Goal: Information Seeking & Learning: Learn about a topic

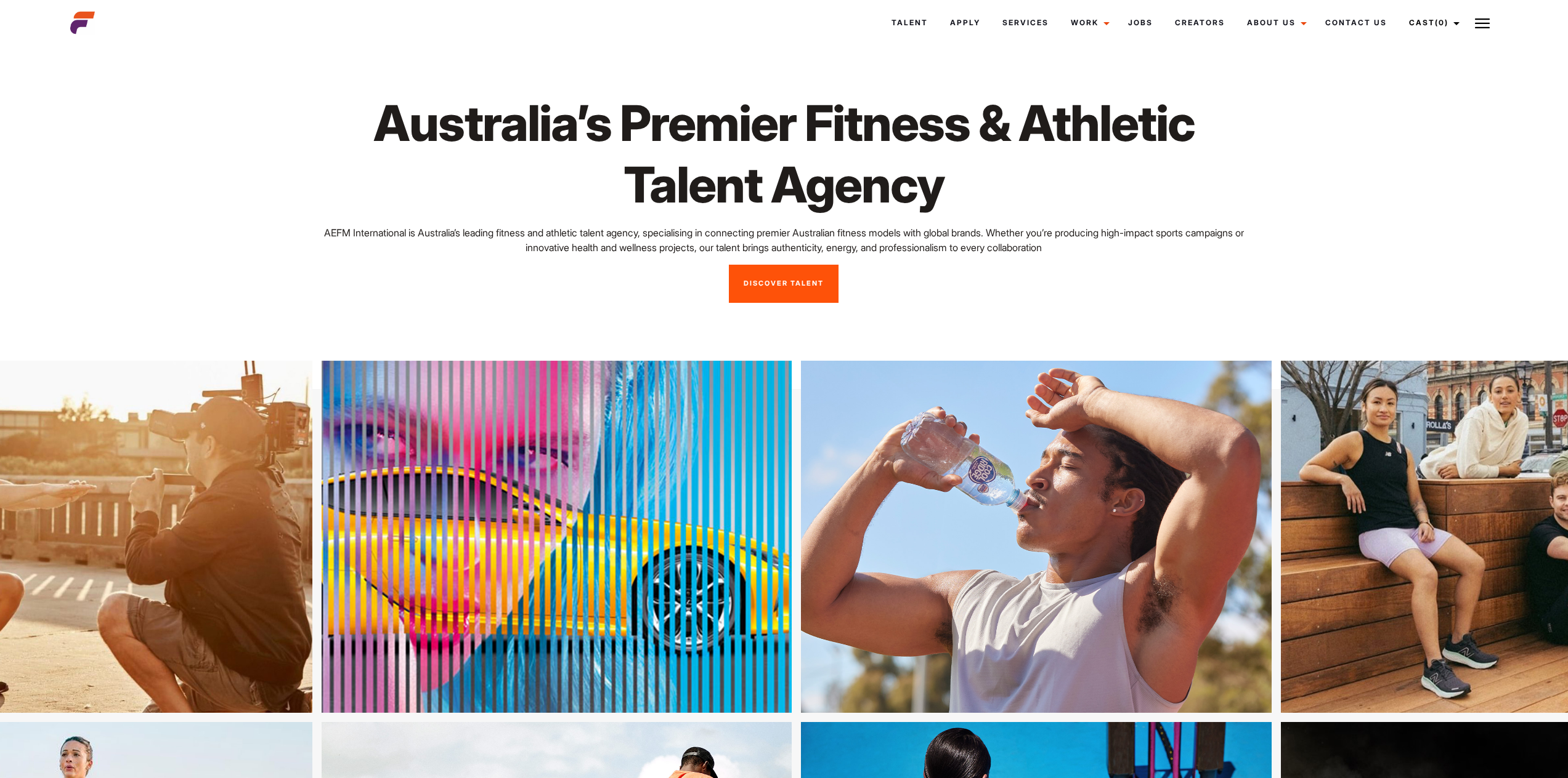
click at [792, 280] on link "Discover Talent" at bounding box center [783, 284] width 110 height 38
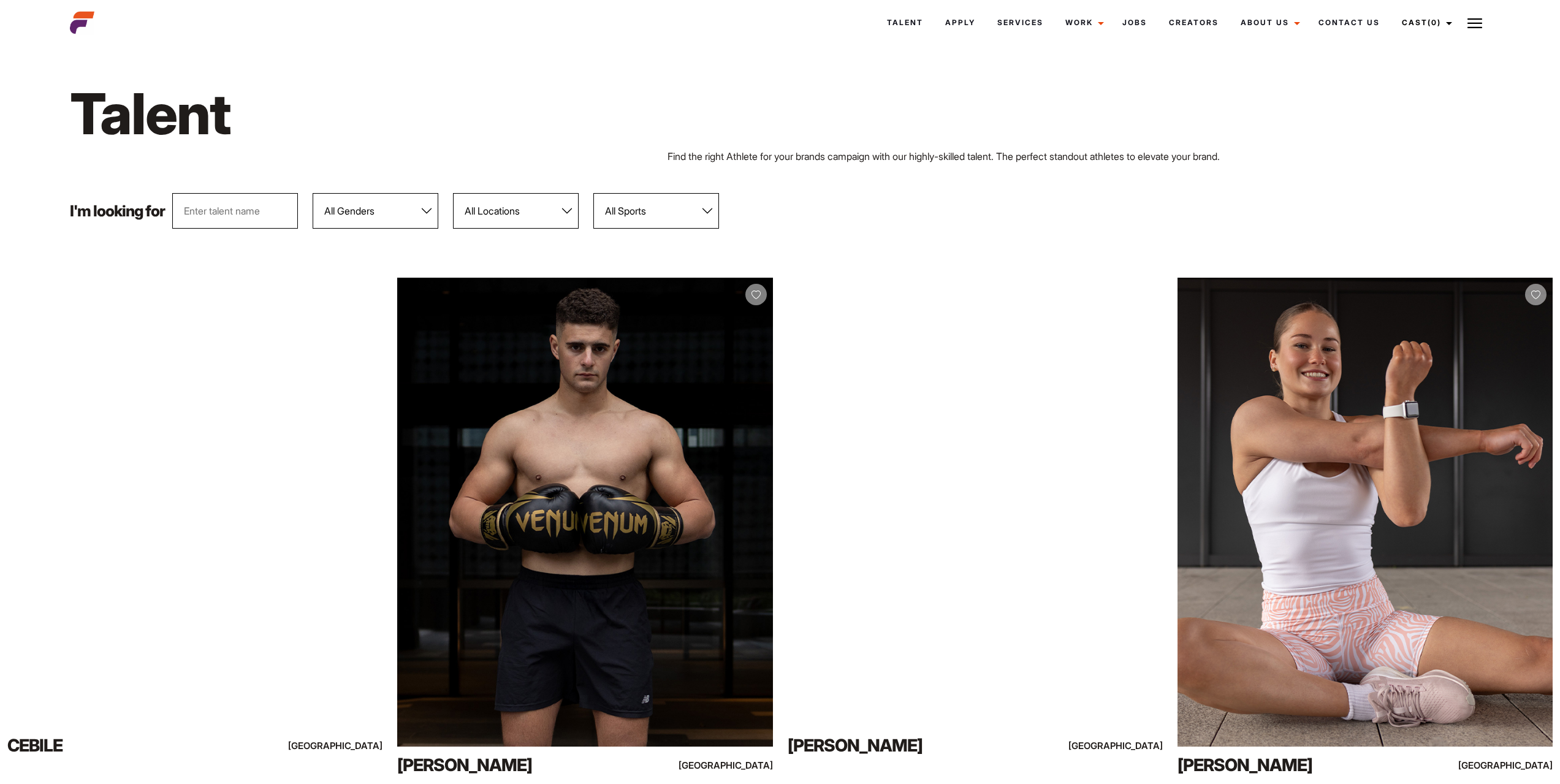
click at [249, 209] on input "text" at bounding box center [235, 211] width 125 height 36
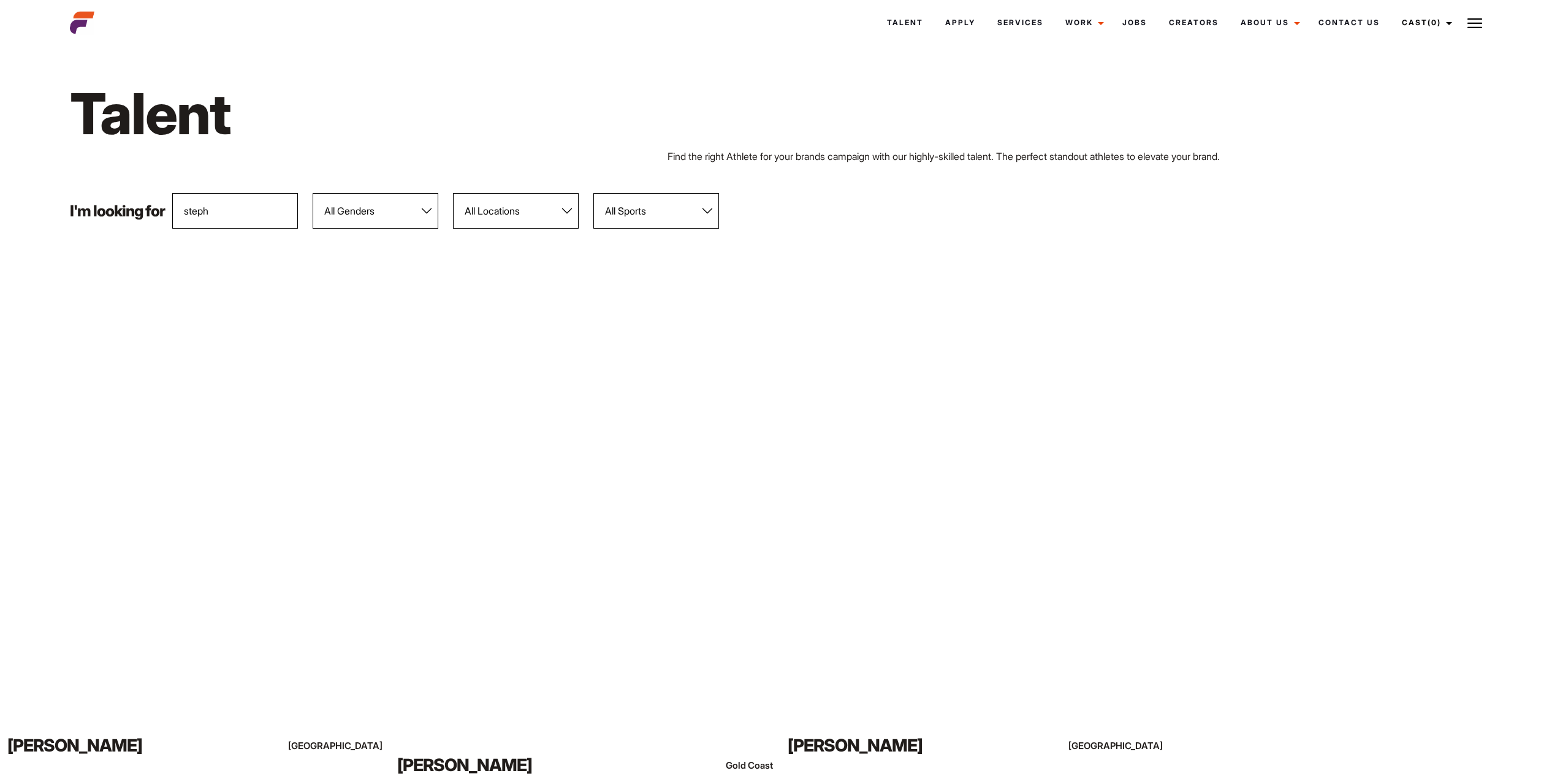
scroll to position [184, 0]
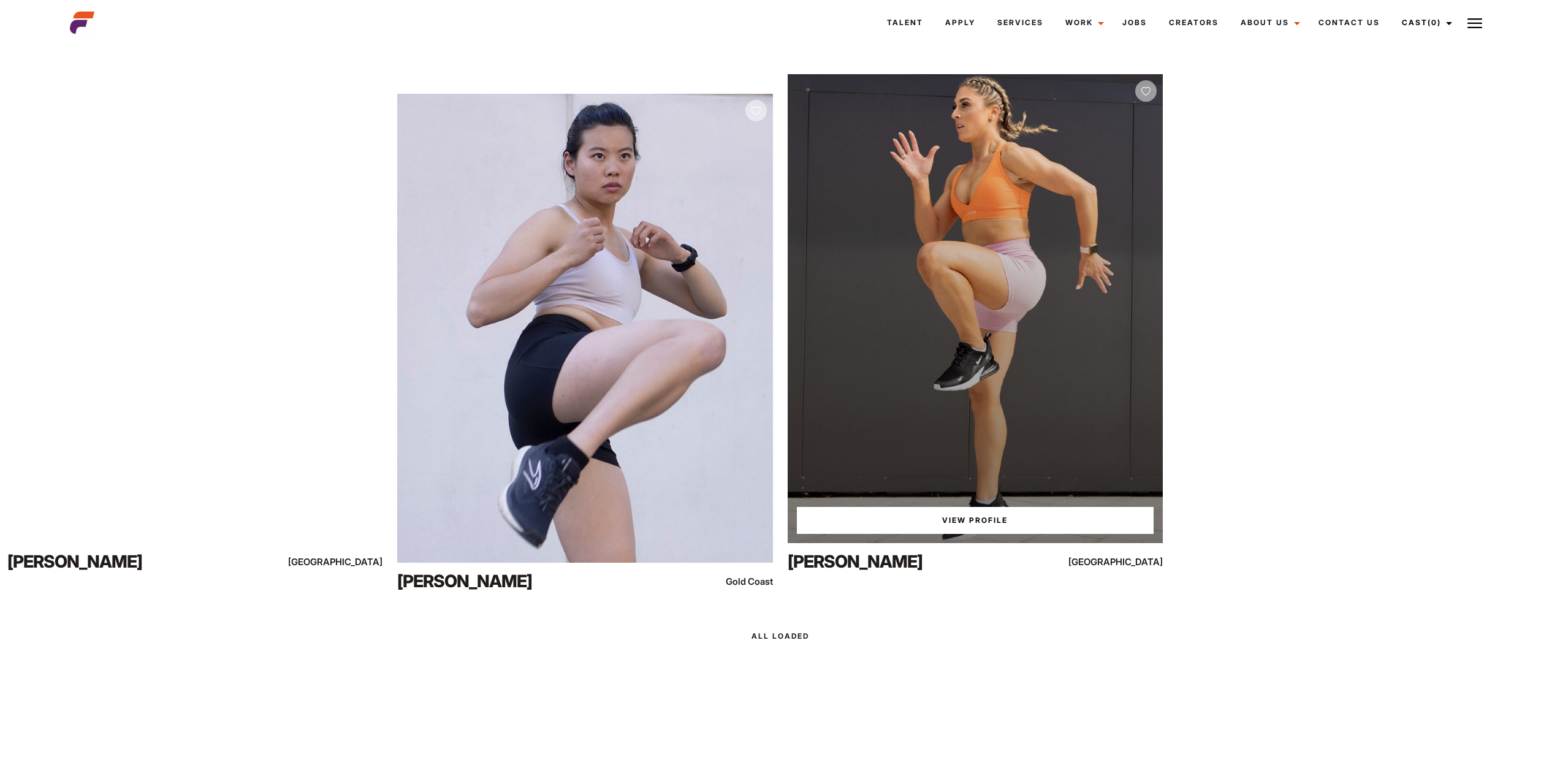
type input "steph"
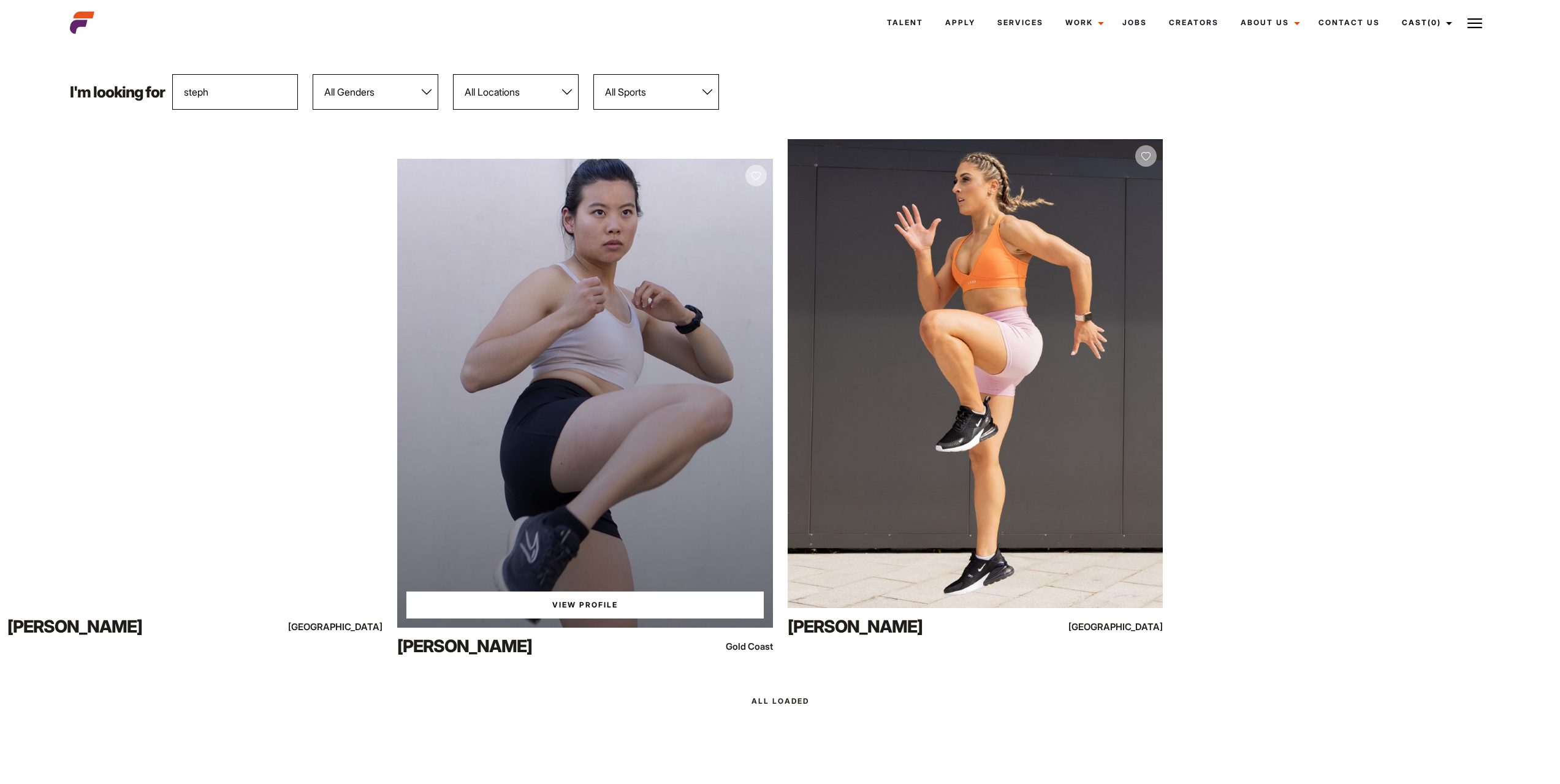
scroll to position [0, 0]
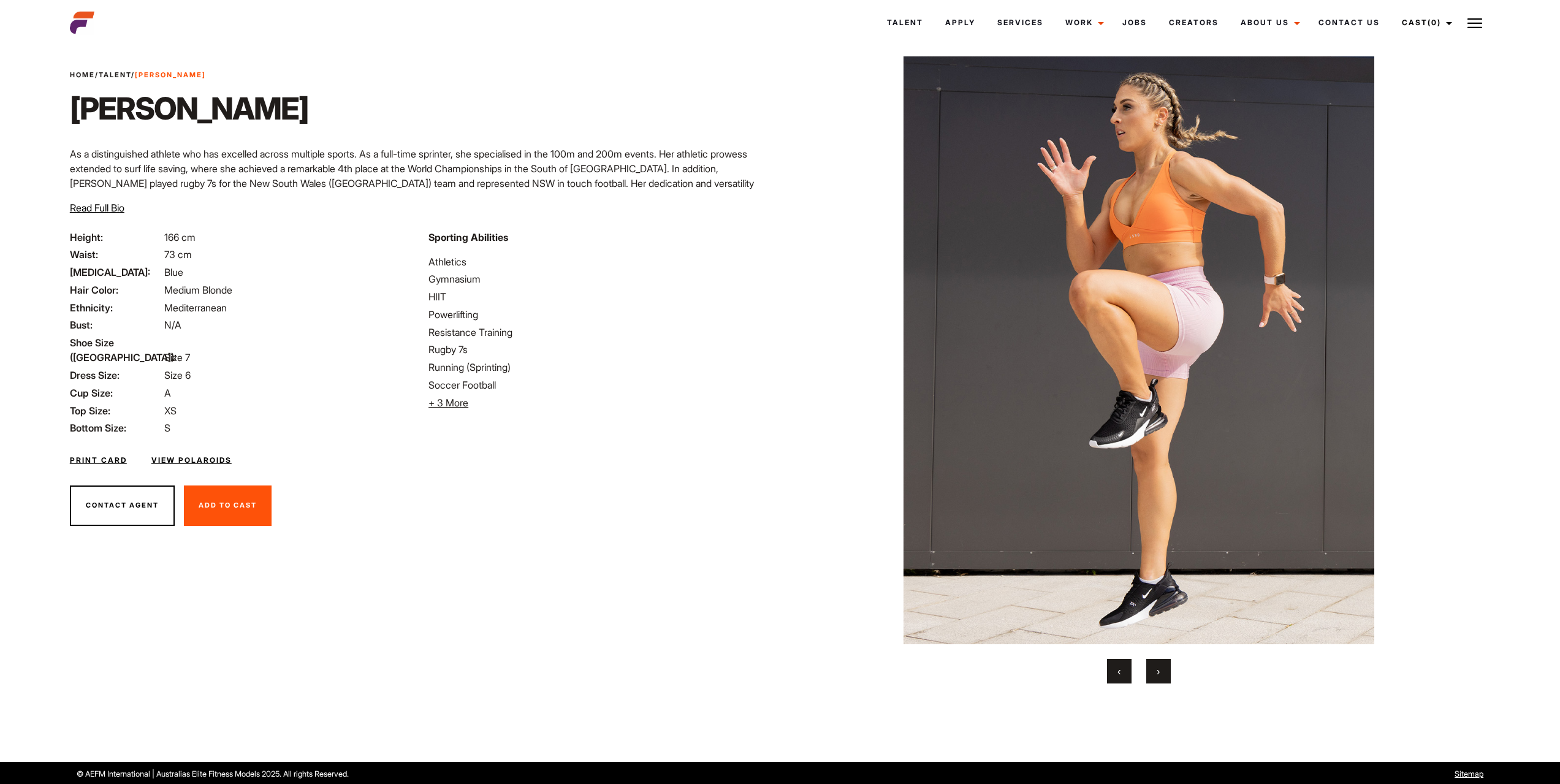
scroll to position [24, 0]
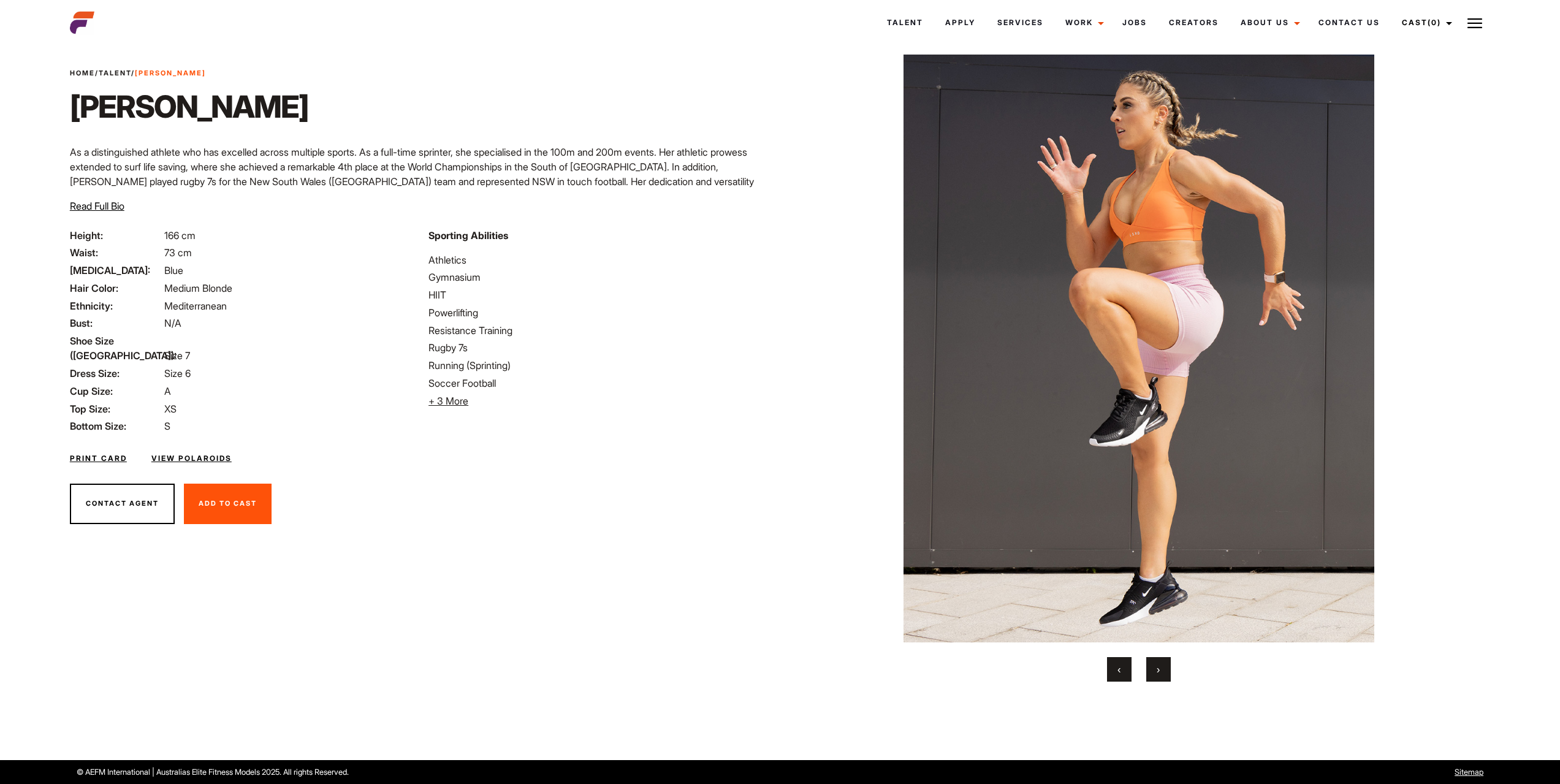
click at [1159, 670] on span "›" at bounding box center [1158, 668] width 3 height 12
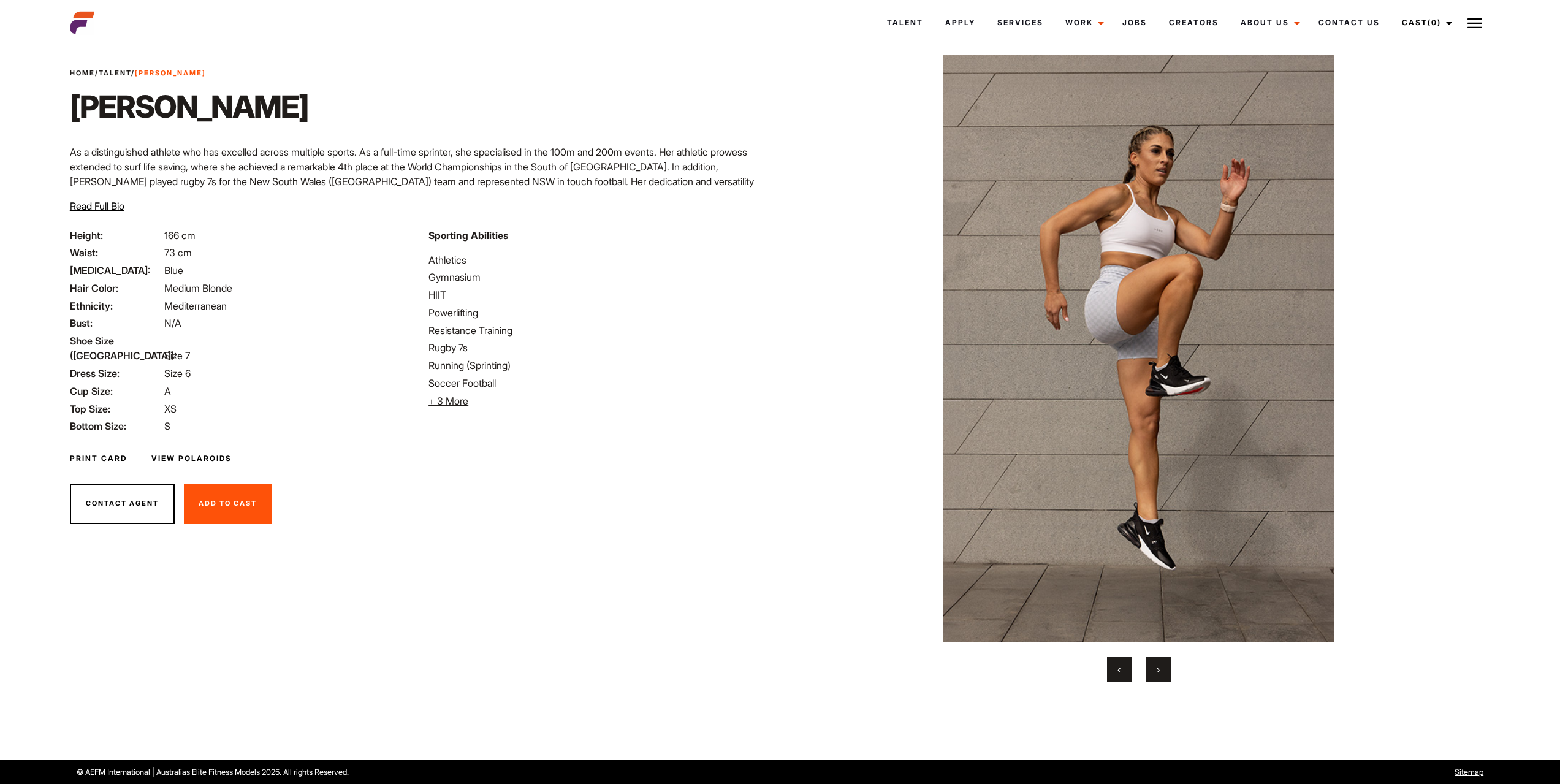
click at [1159, 670] on span "›" at bounding box center [1158, 668] width 3 height 12
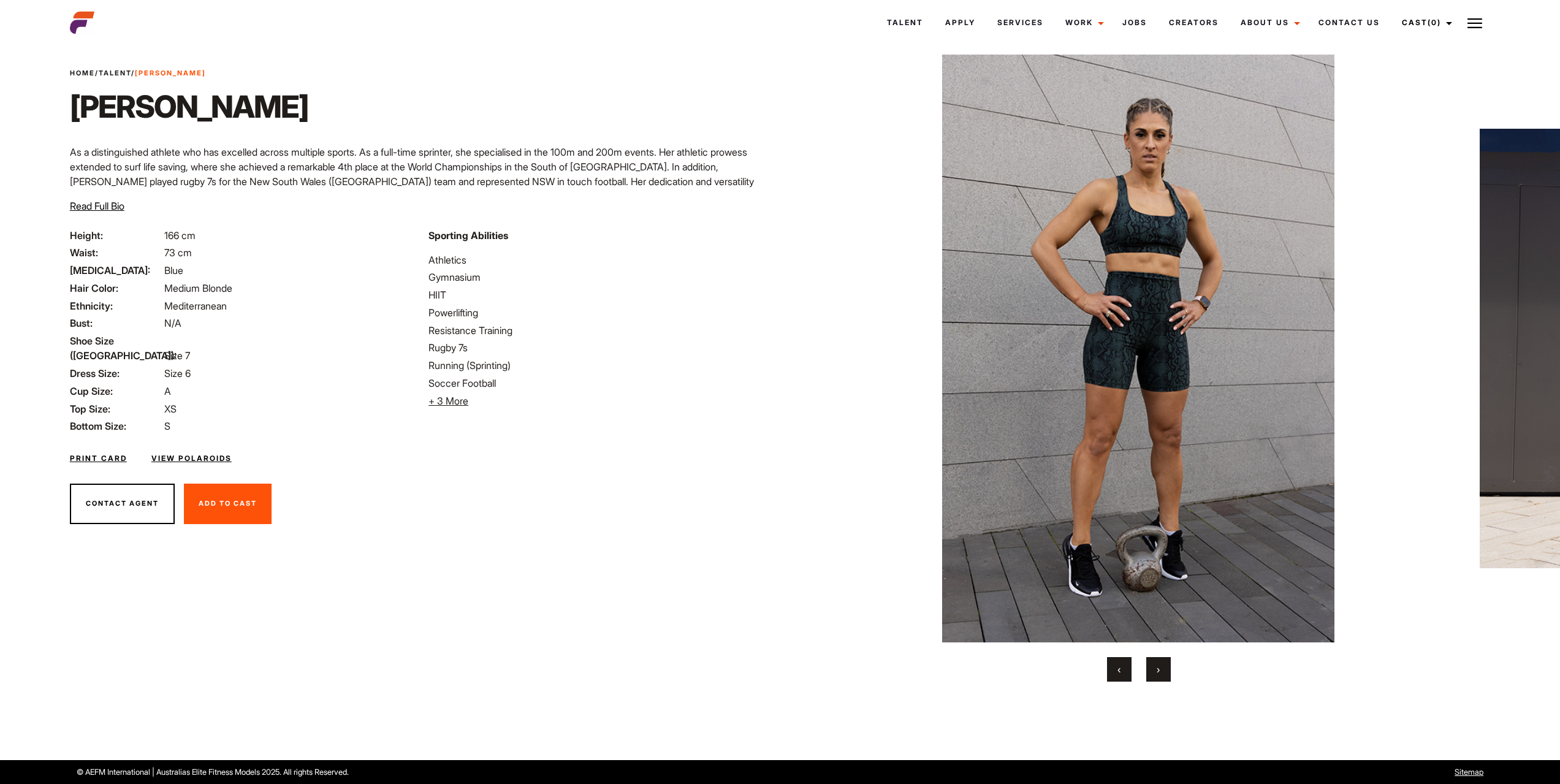
click at [1159, 670] on span "›" at bounding box center [1158, 668] width 3 height 12
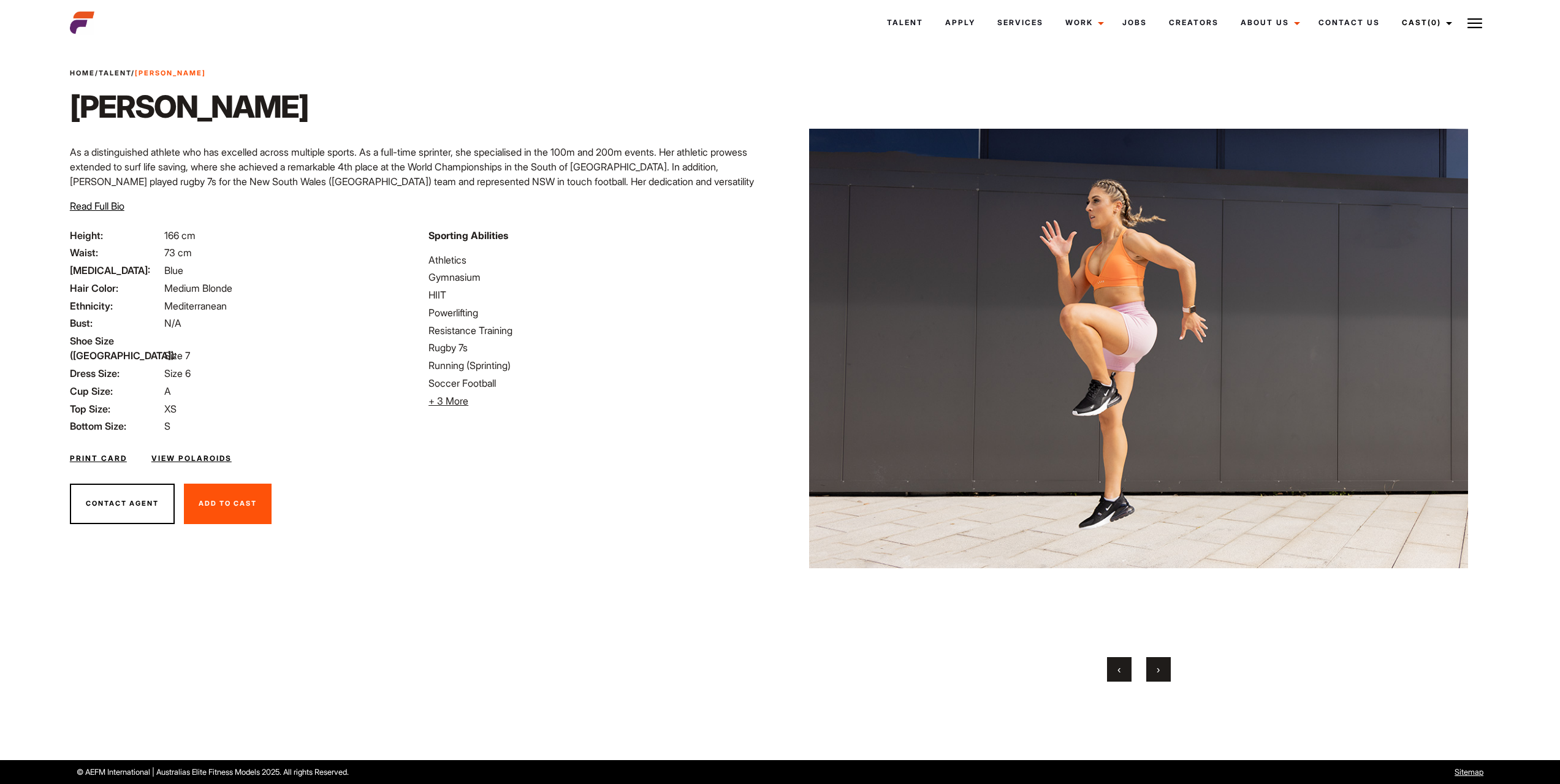
click at [1159, 670] on span "›" at bounding box center [1158, 668] width 3 height 12
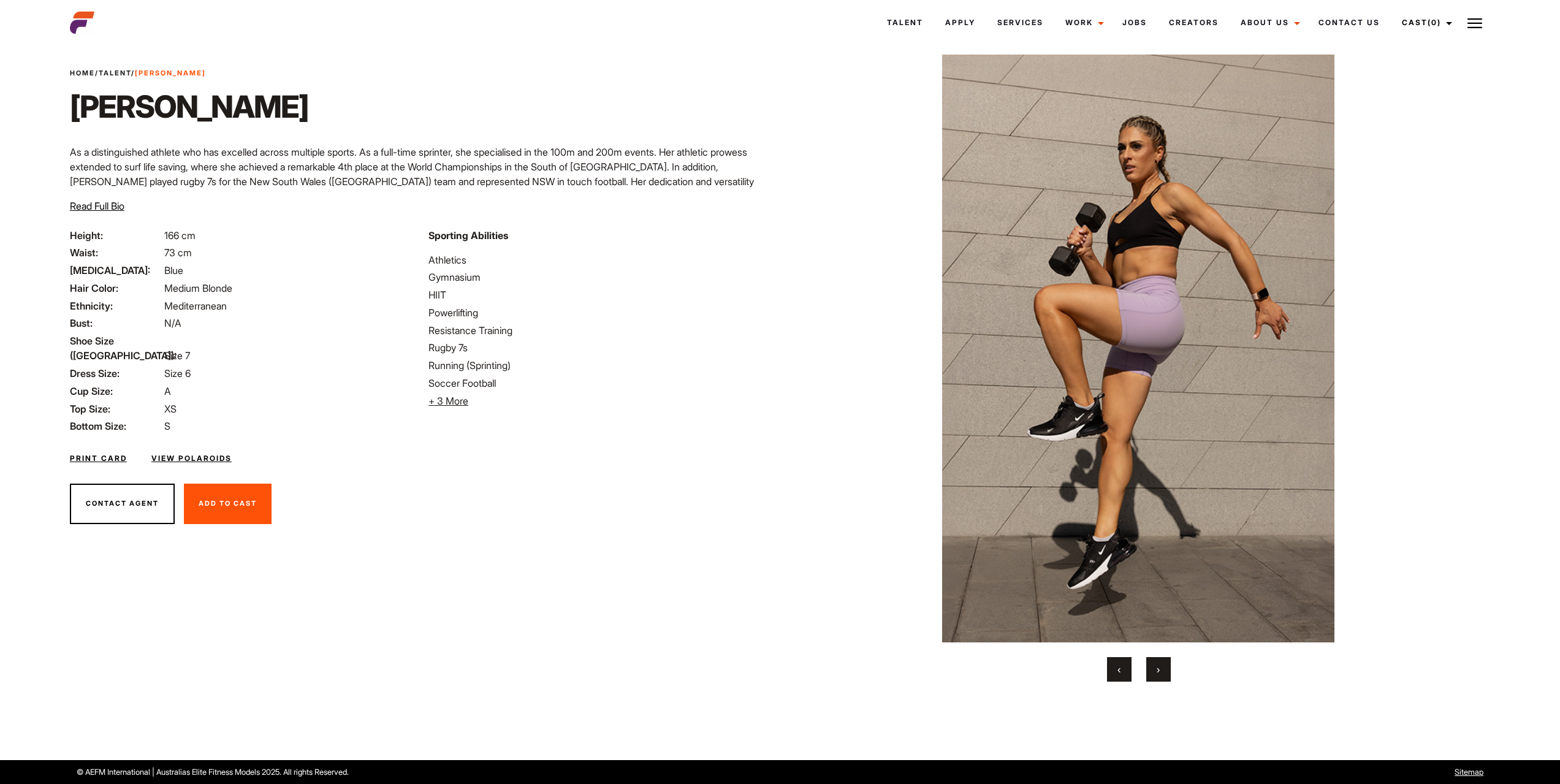
click at [1159, 670] on span "›" at bounding box center [1158, 668] width 3 height 12
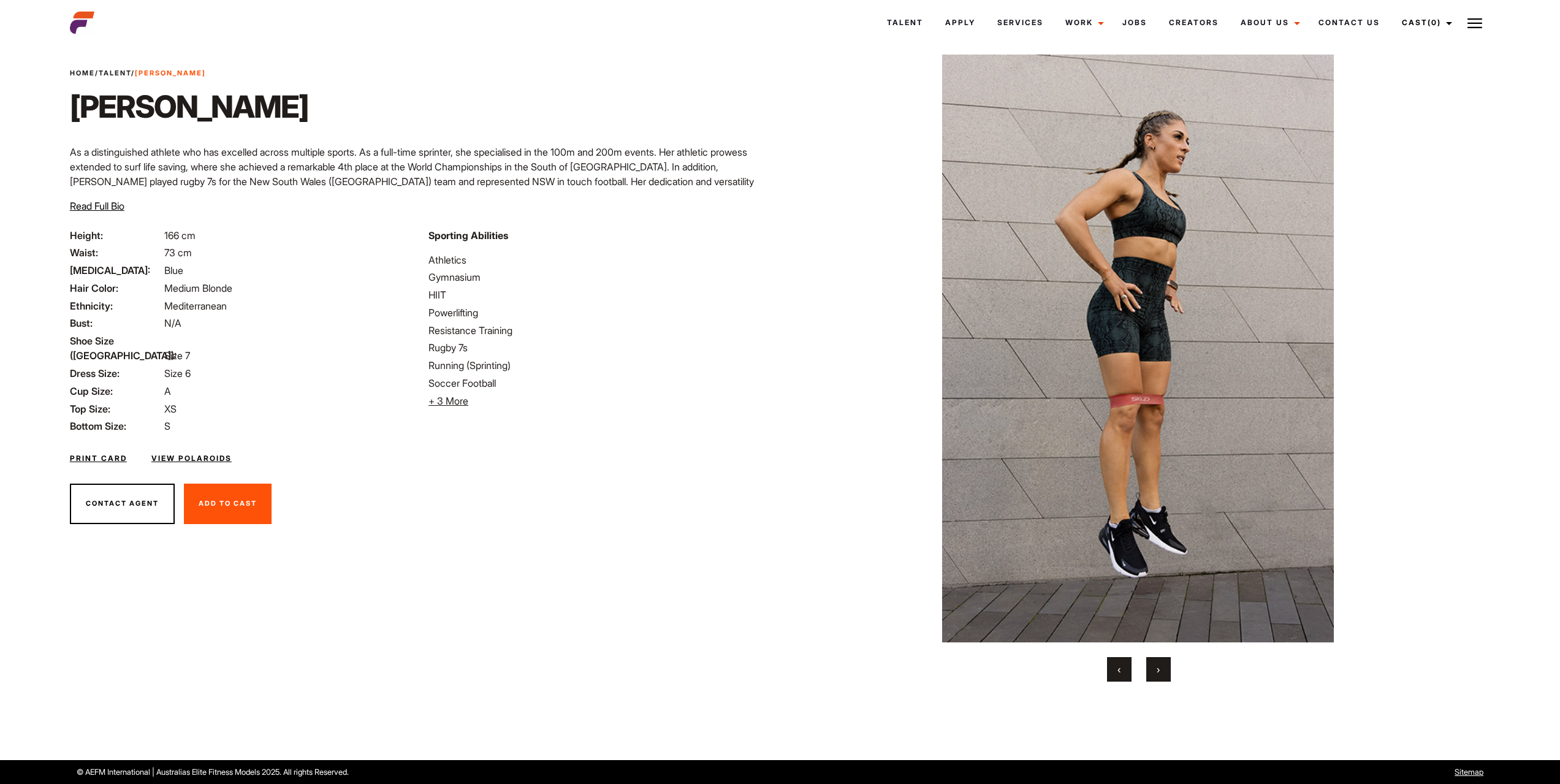
click at [1159, 670] on span "›" at bounding box center [1158, 668] width 3 height 12
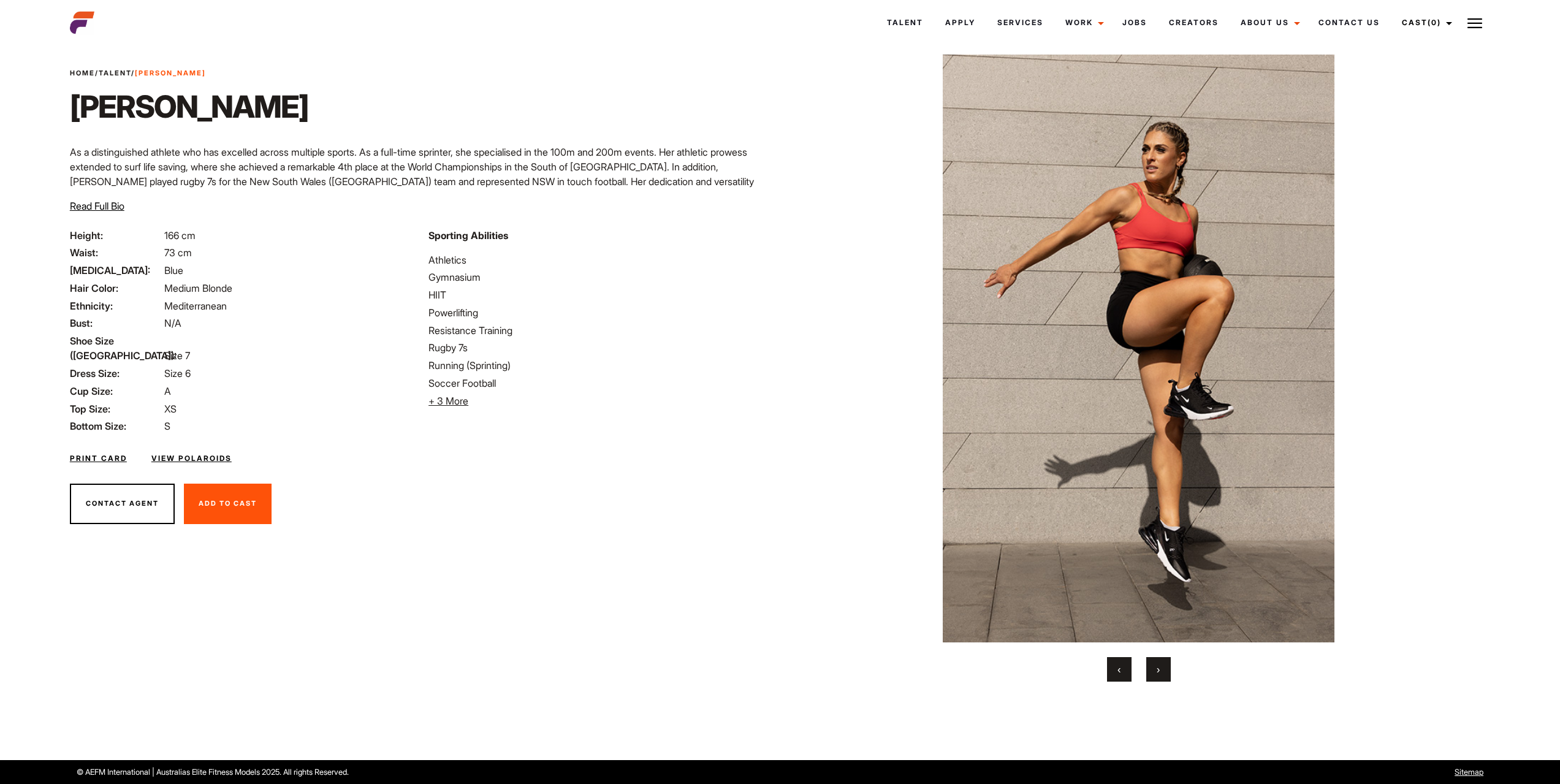
click at [1159, 670] on span "›" at bounding box center [1158, 668] width 3 height 12
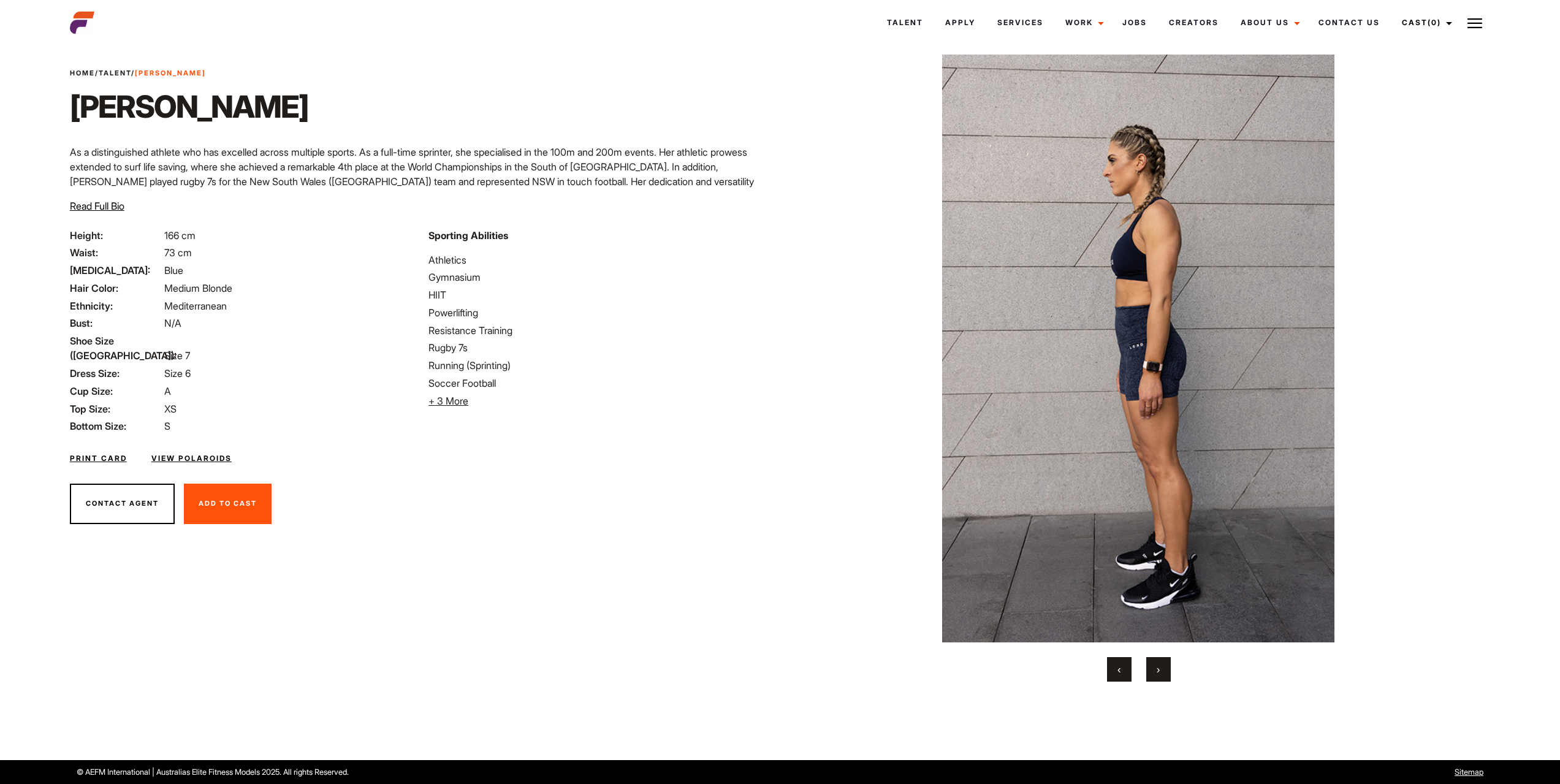
click at [1159, 670] on span "›" at bounding box center [1158, 668] width 3 height 12
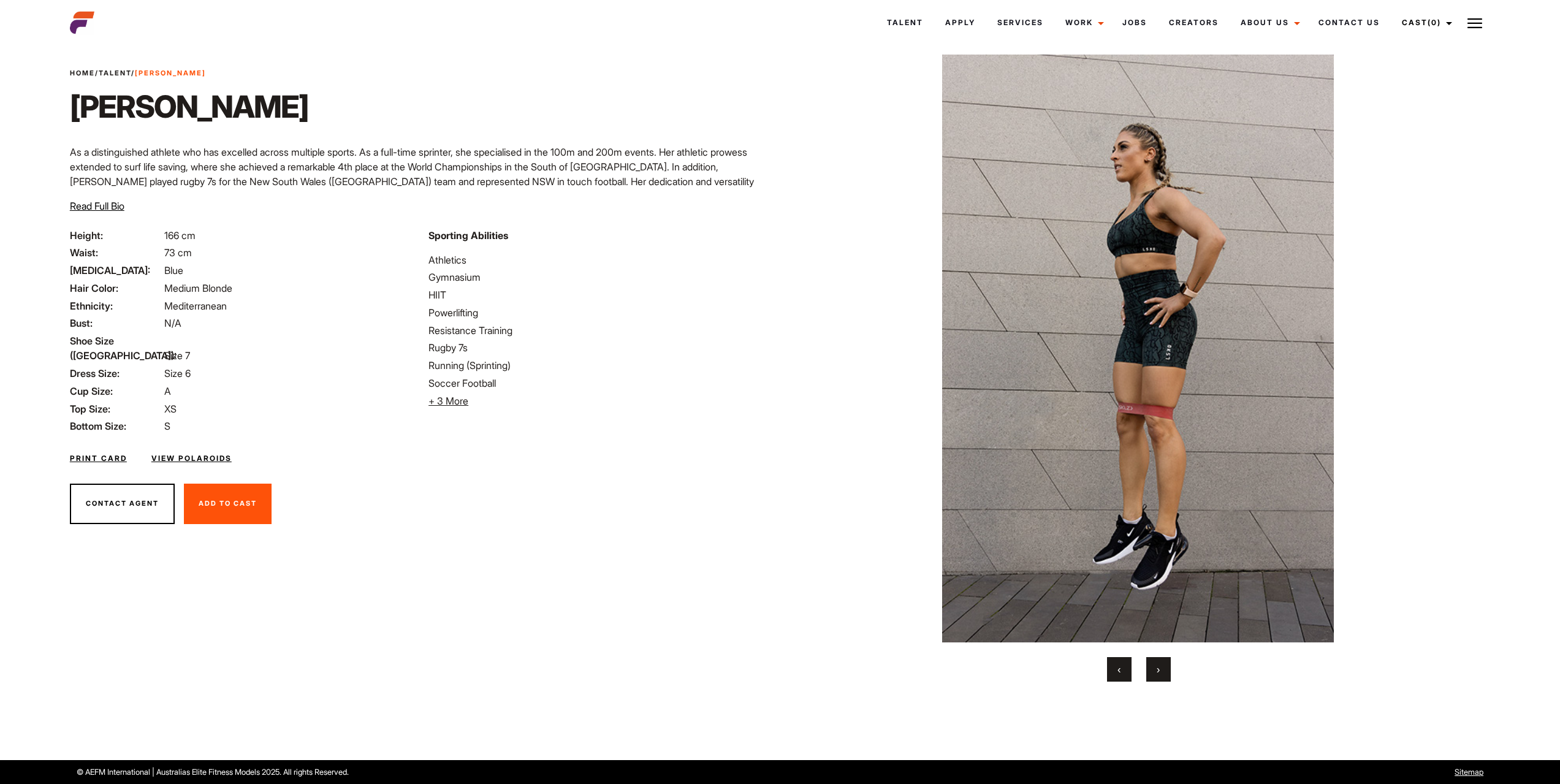
click at [1159, 670] on span "›" at bounding box center [1158, 668] width 3 height 12
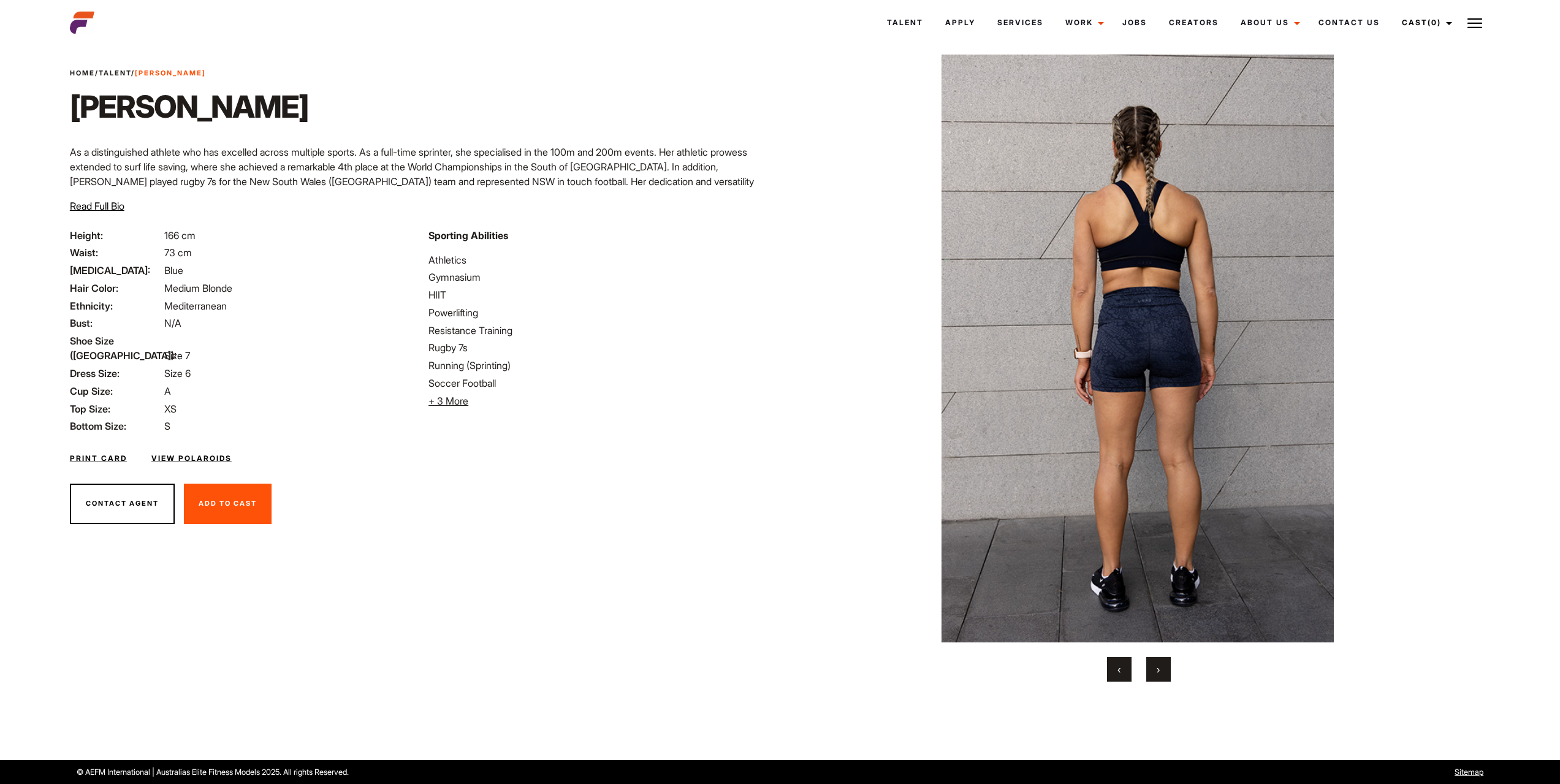
click at [1159, 670] on span "›" at bounding box center [1158, 668] width 3 height 12
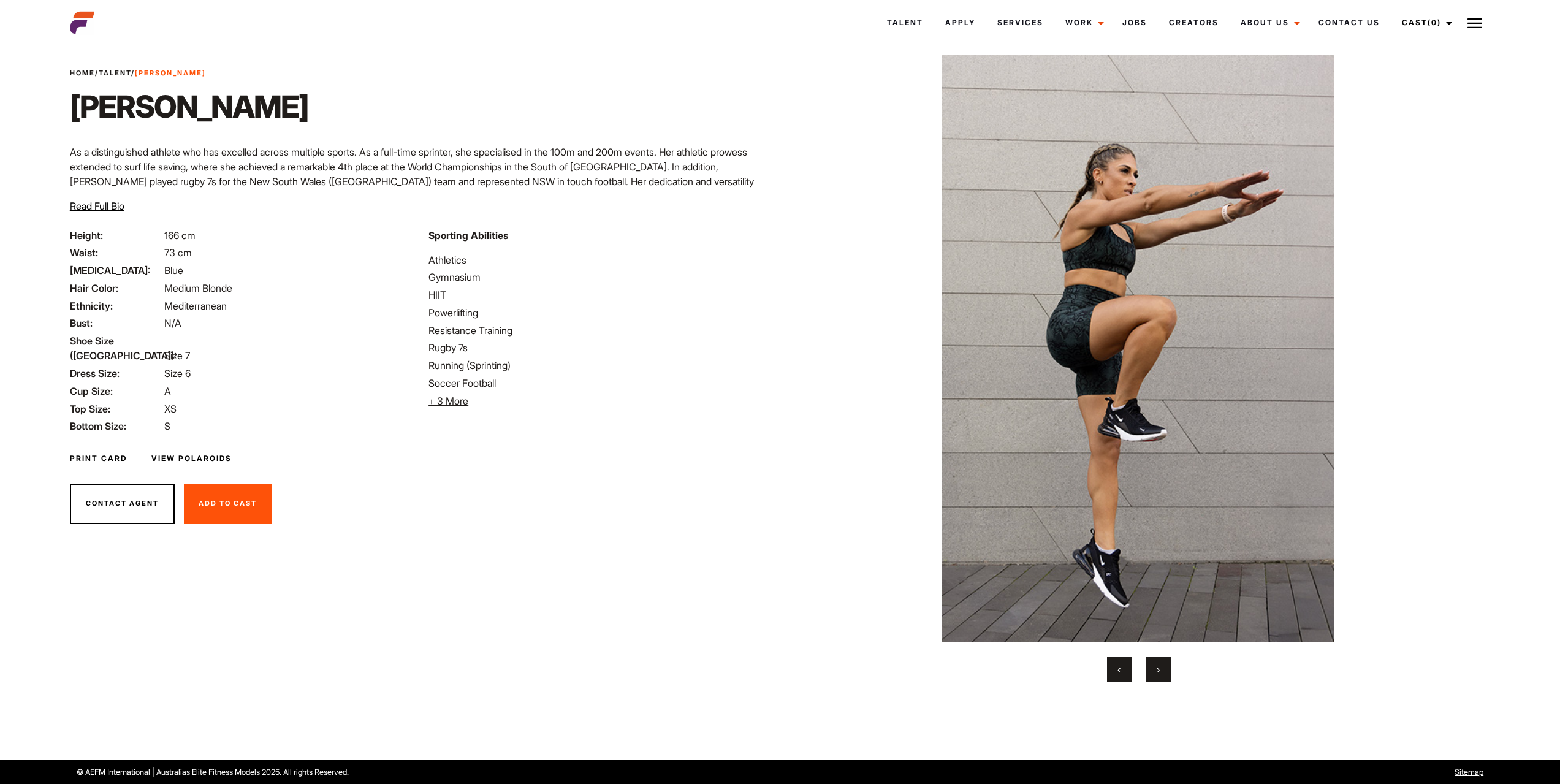
click at [1124, 666] on button "‹" at bounding box center [1119, 669] width 24 height 24
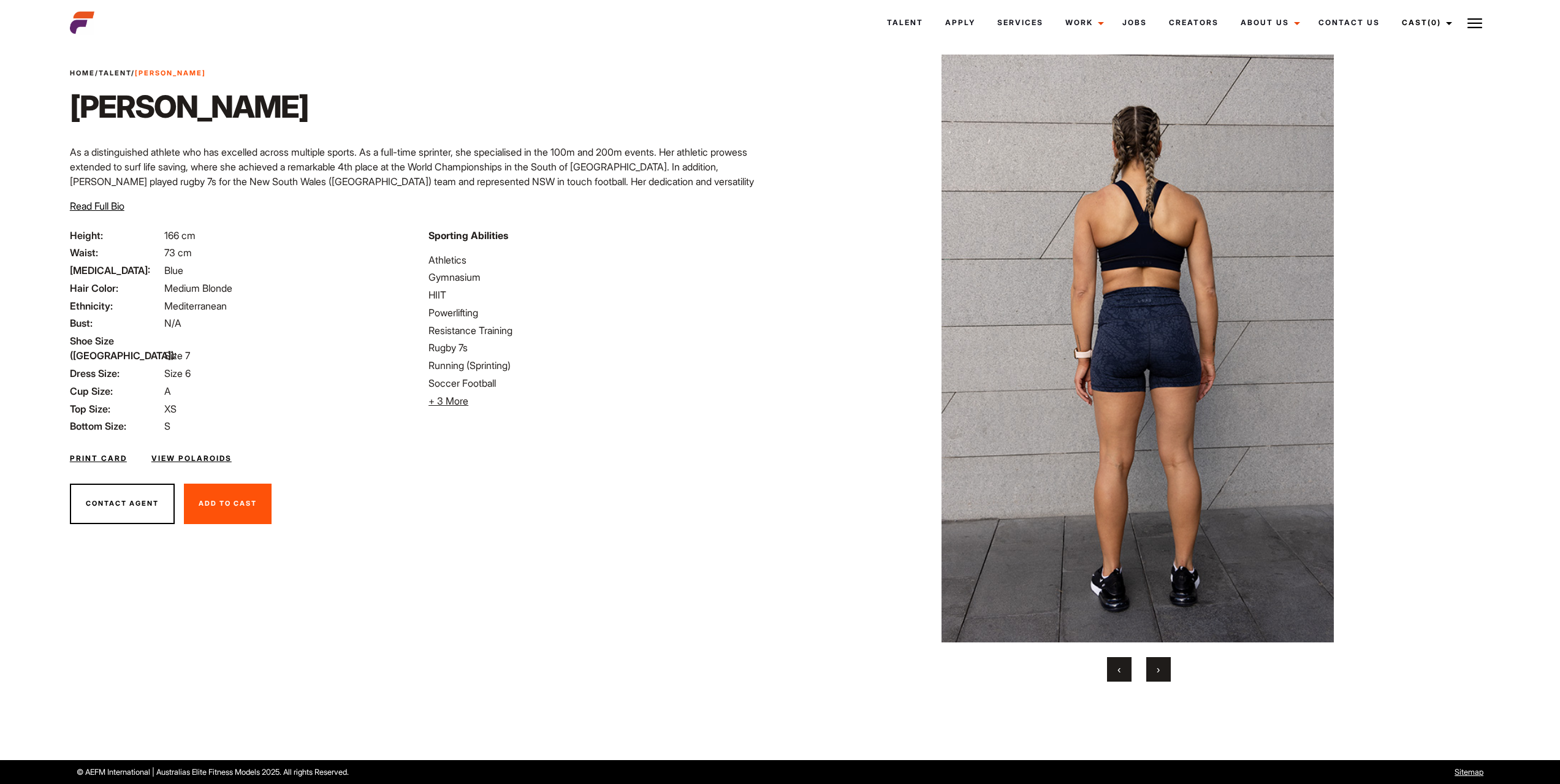
click at [1158, 670] on span "›" at bounding box center [1158, 668] width 3 height 12
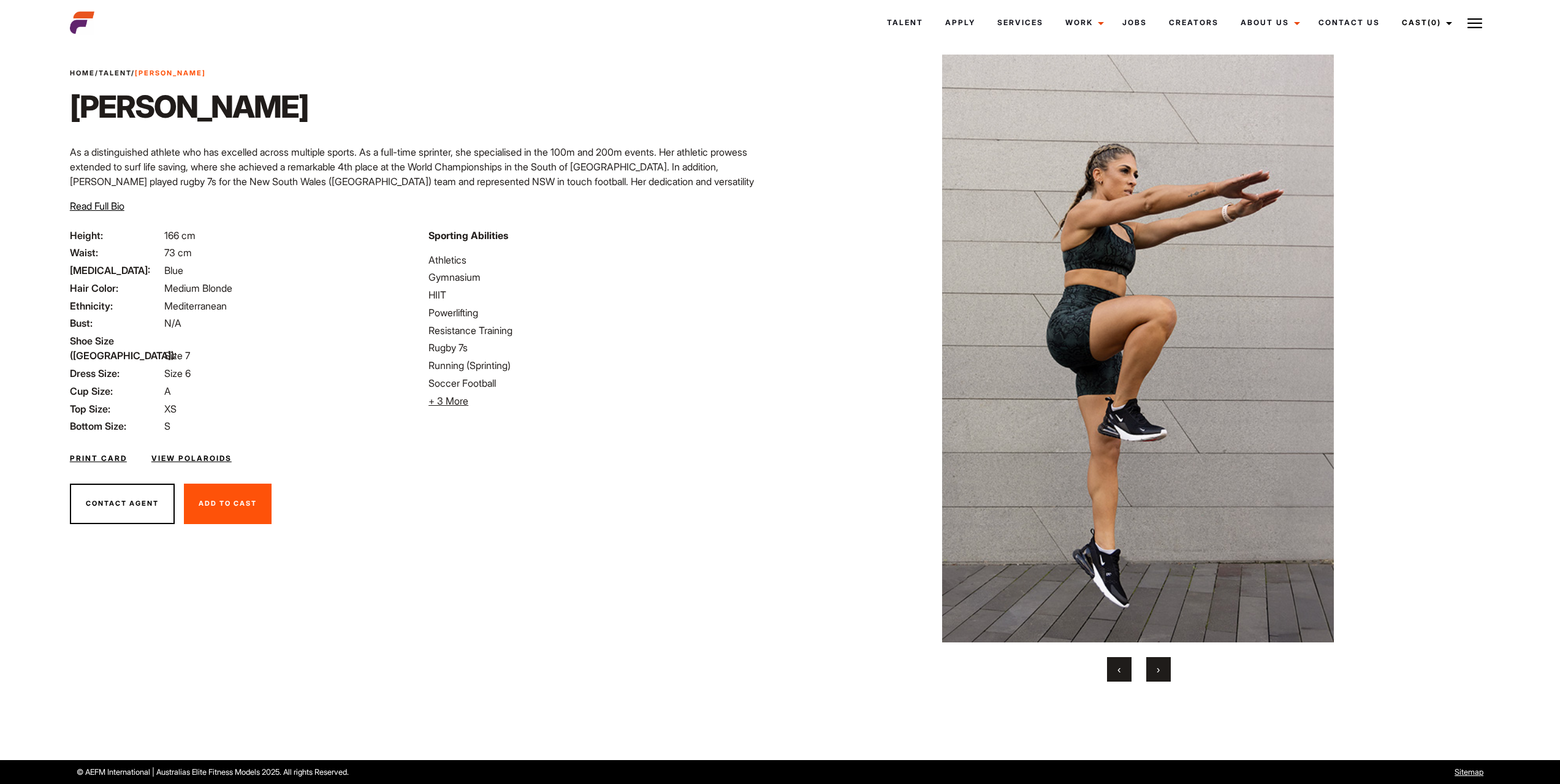
click at [1158, 670] on span "›" at bounding box center [1158, 668] width 3 height 12
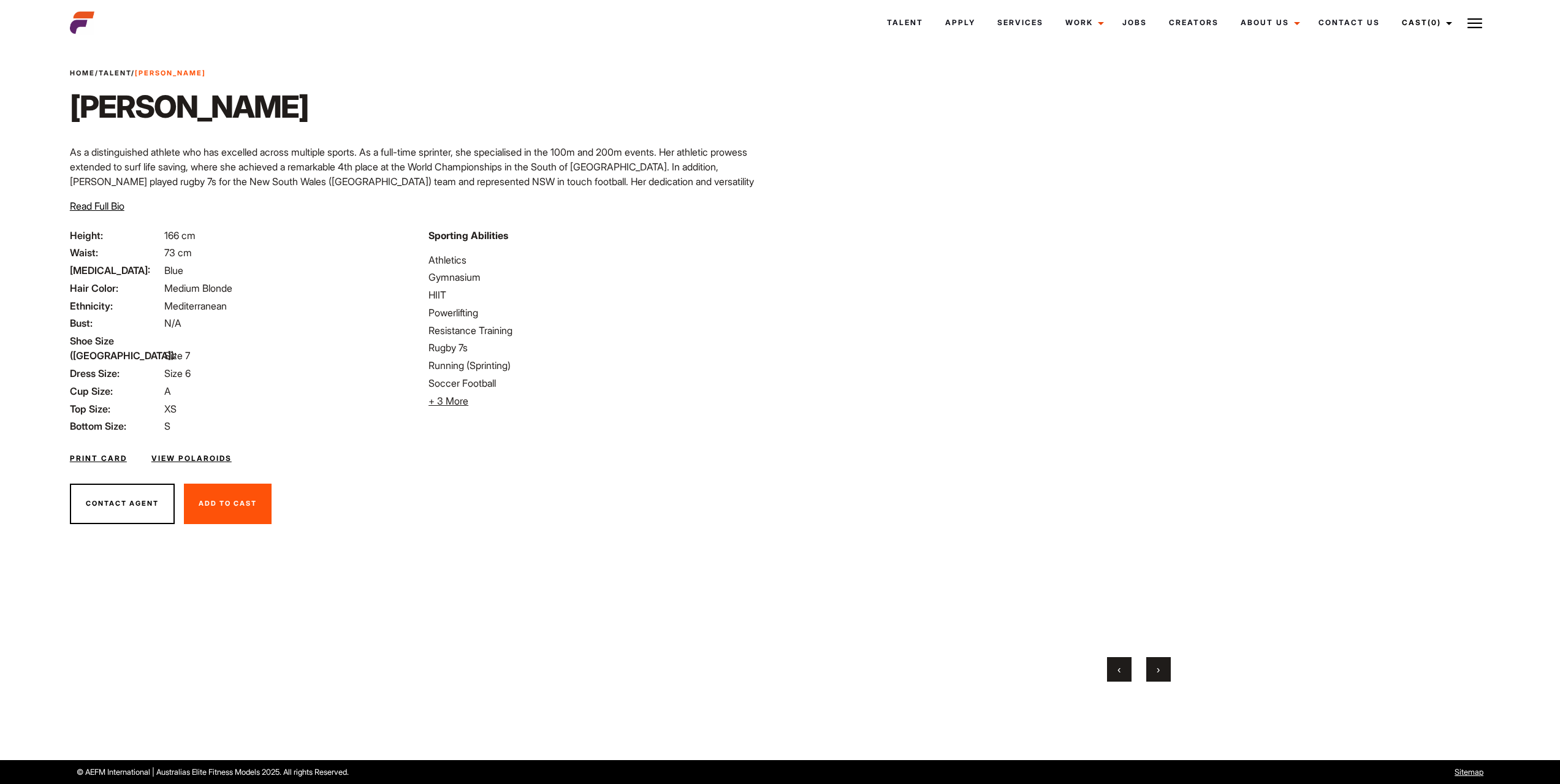
click at [1158, 670] on span "›" at bounding box center [1158, 668] width 3 height 12
click at [1105, 49] on link "Campaigns" at bounding box center [1118, 55] width 128 height 33
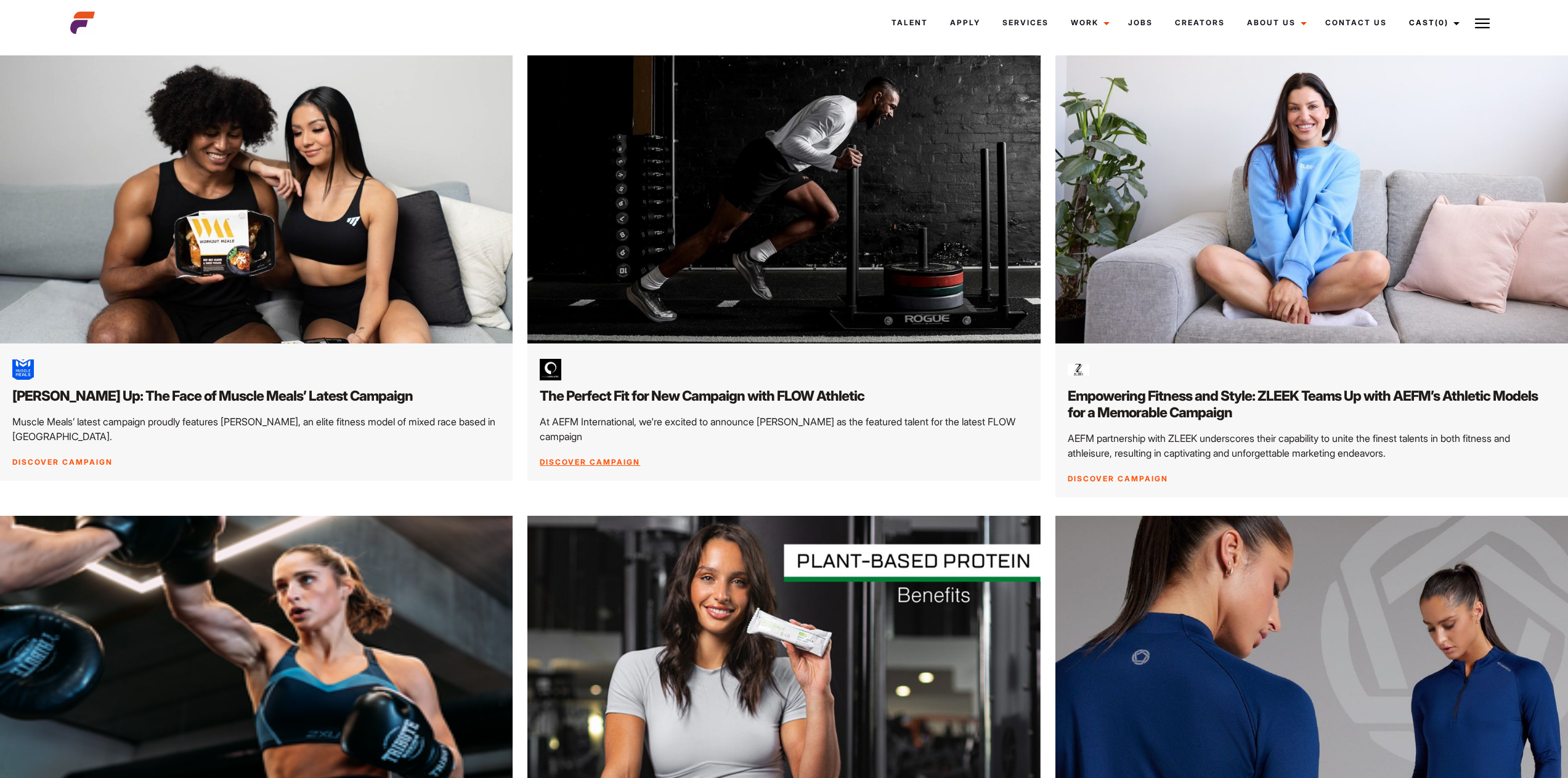
scroll to position [1847, 0]
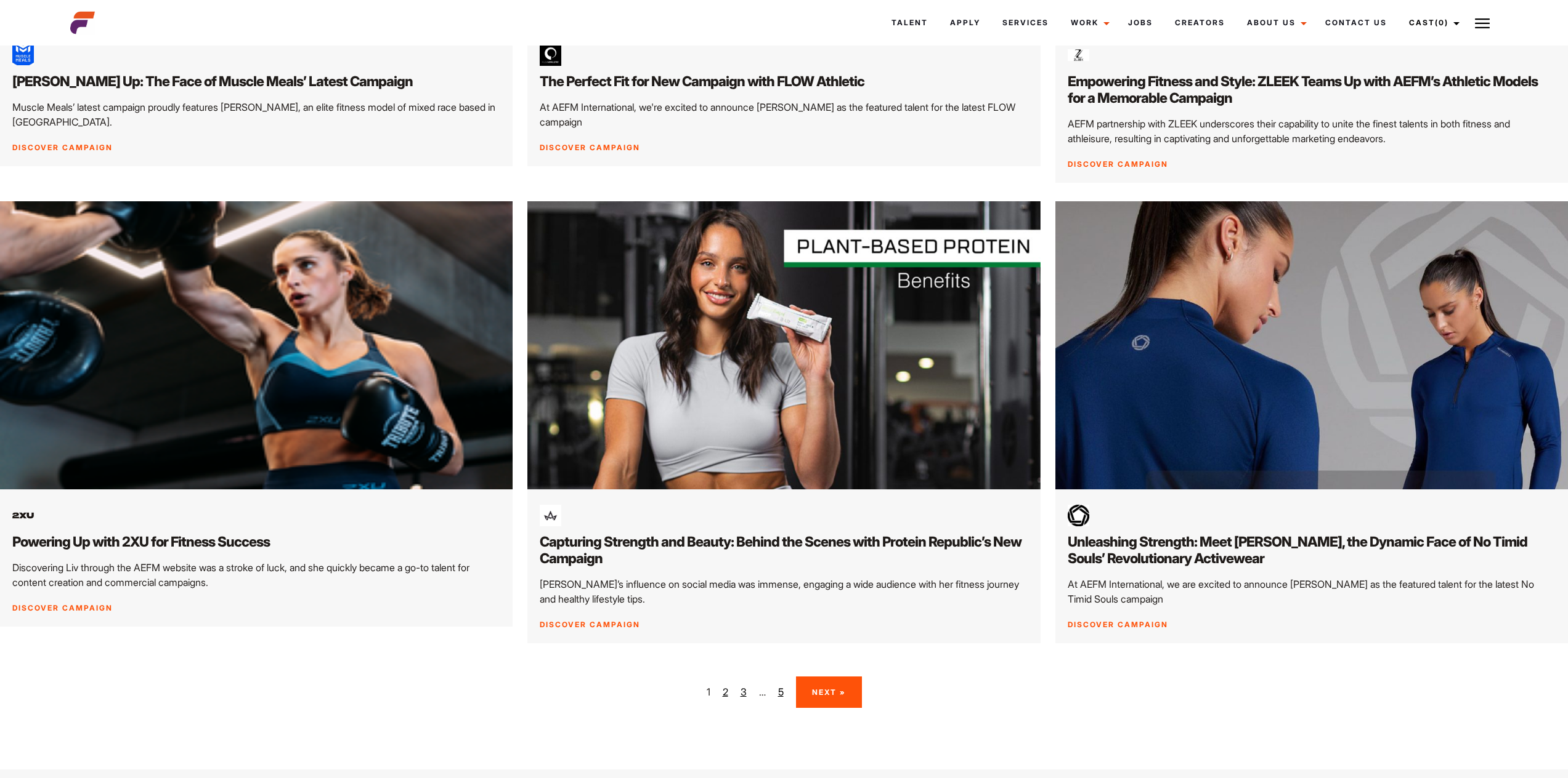
click at [723, 699] on link "2" at bounding box center [725, 692] width 6 height 15
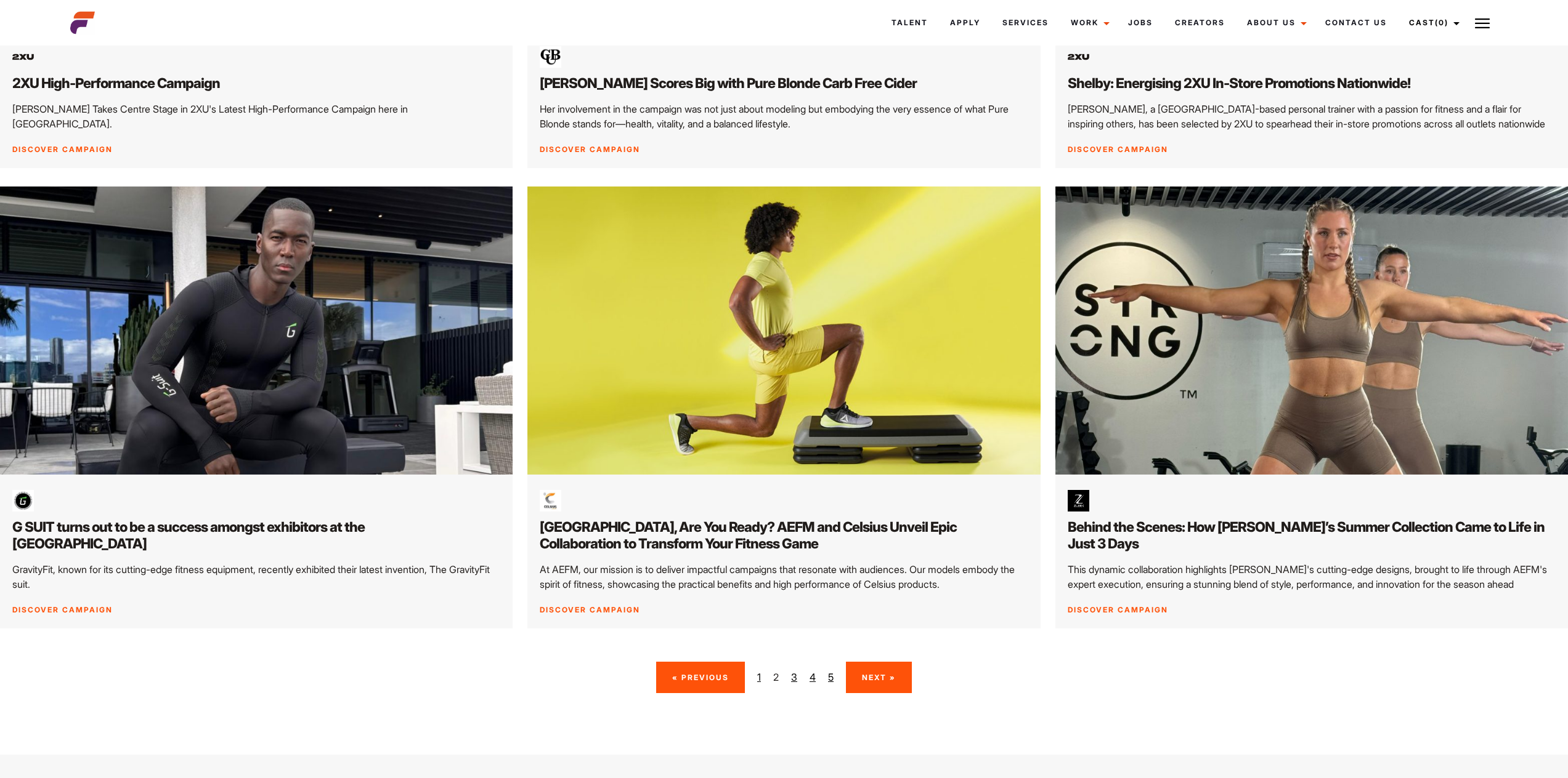
scroll to position [1909, 0]
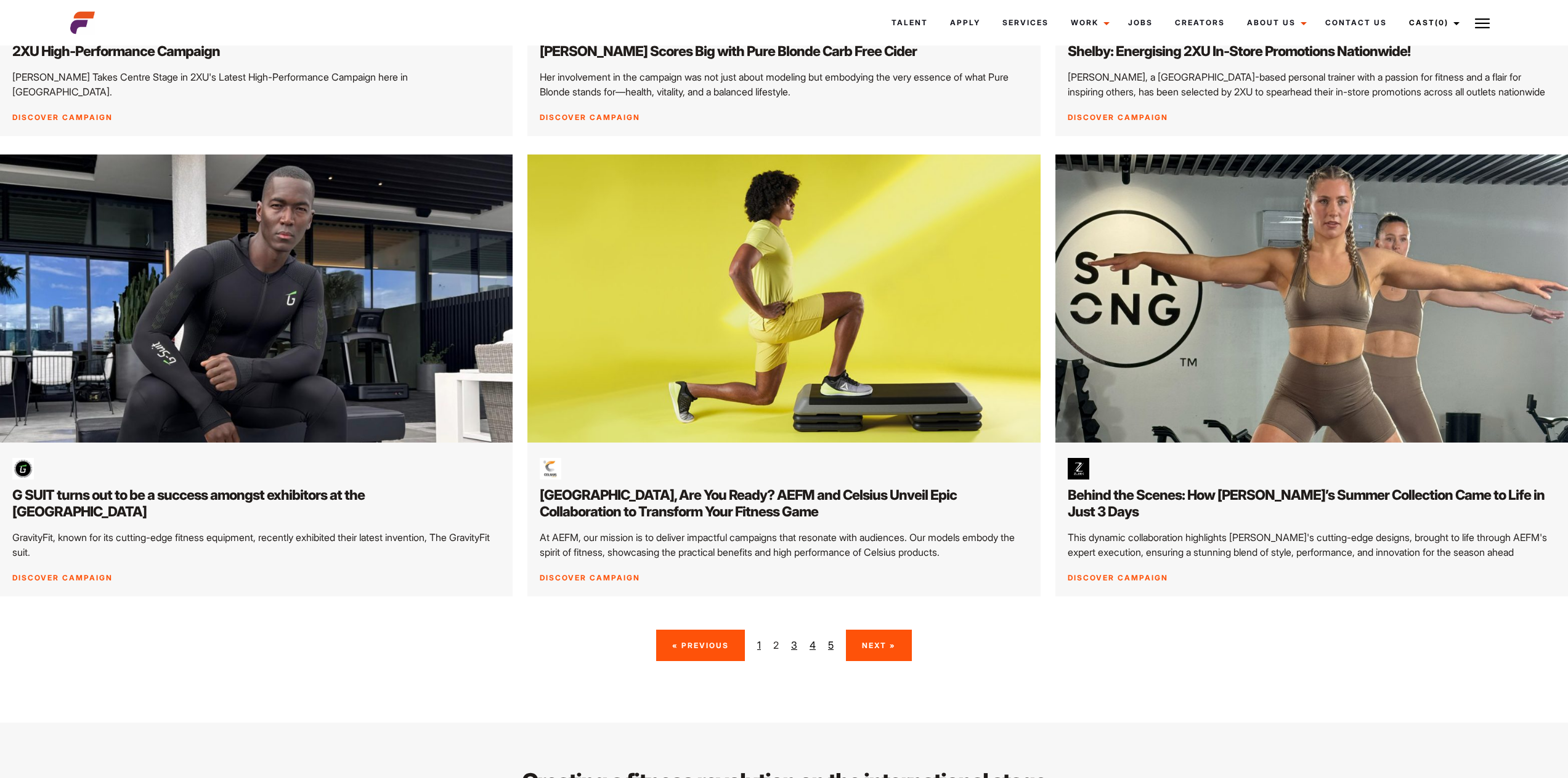
click at [795, 646] on link "3" at bounding box center [794, 645] width 7 height 15
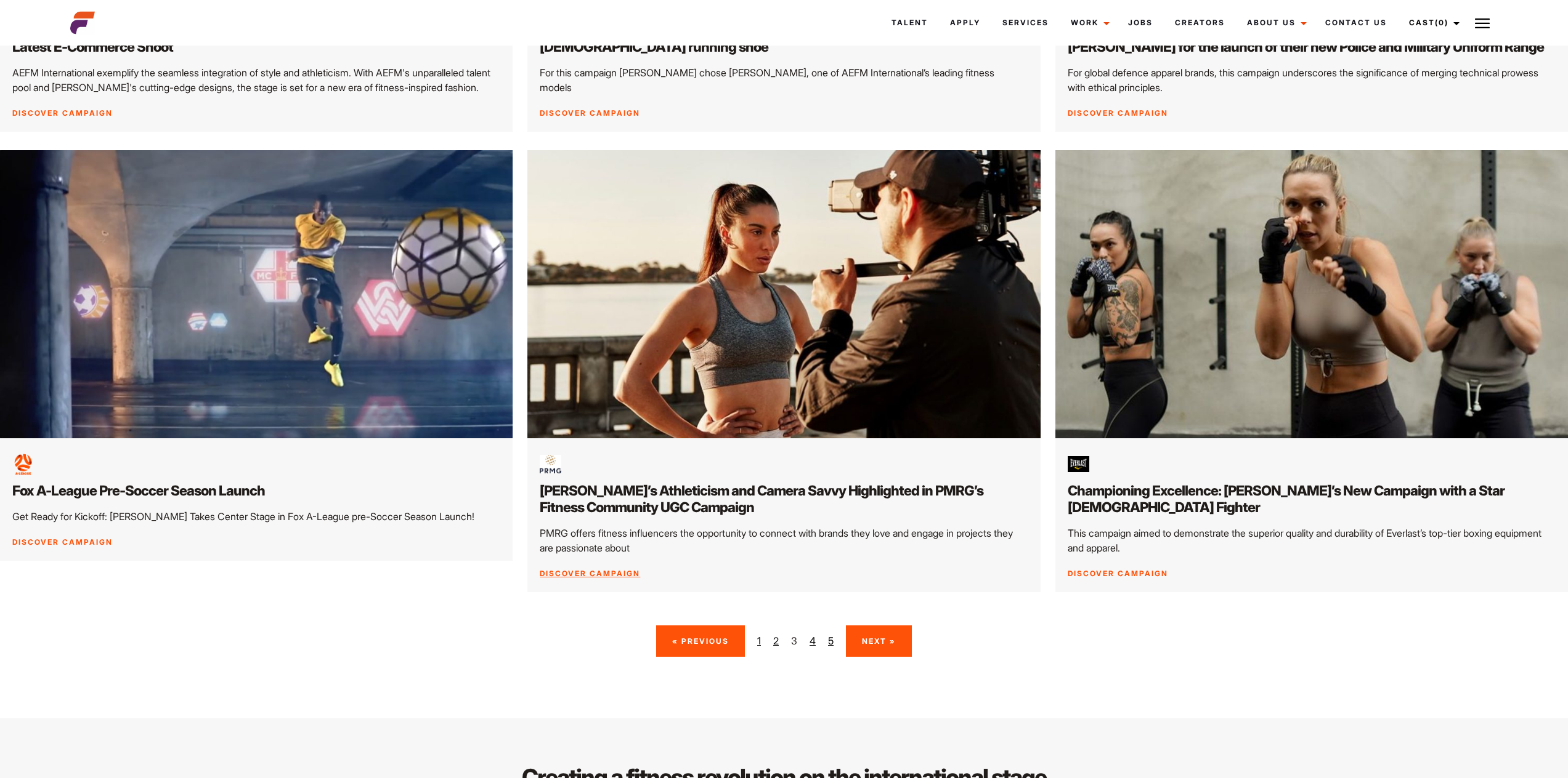
scroll to position [2032, 0]
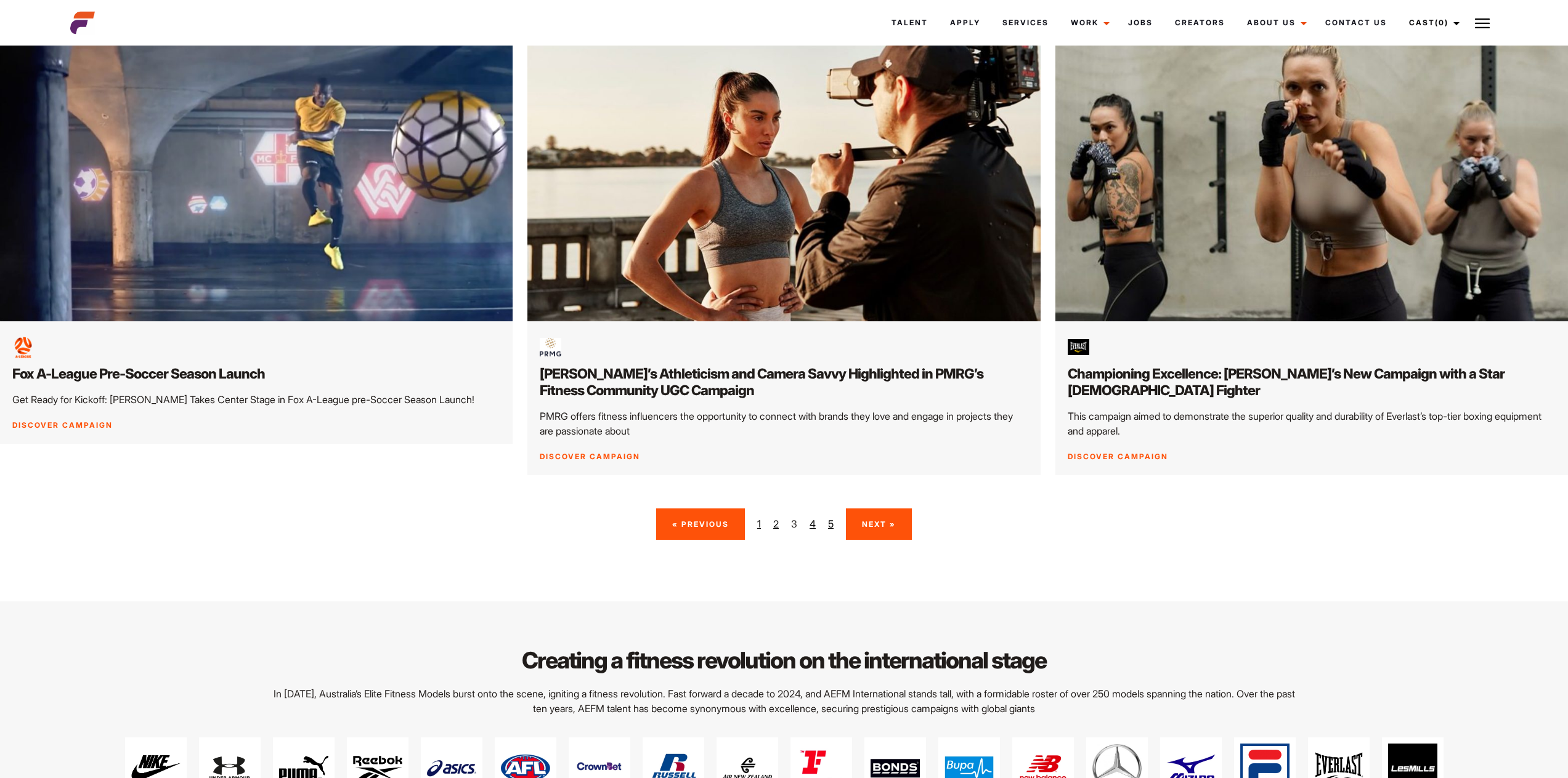
click at [869, 519] on link "Next »" at bounding box center [878, 524] width 66 height 31
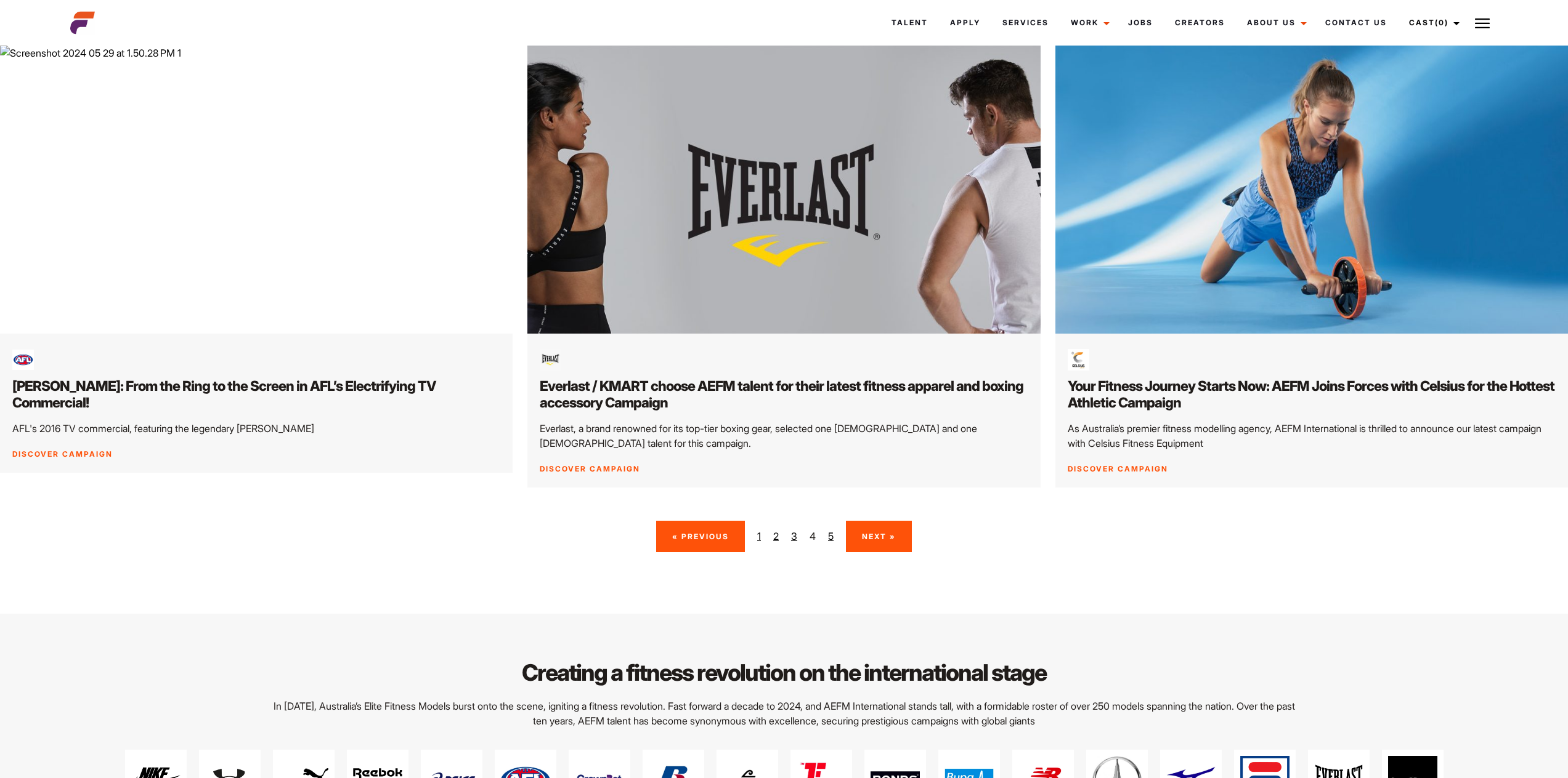
scroll to position [2155, 0]
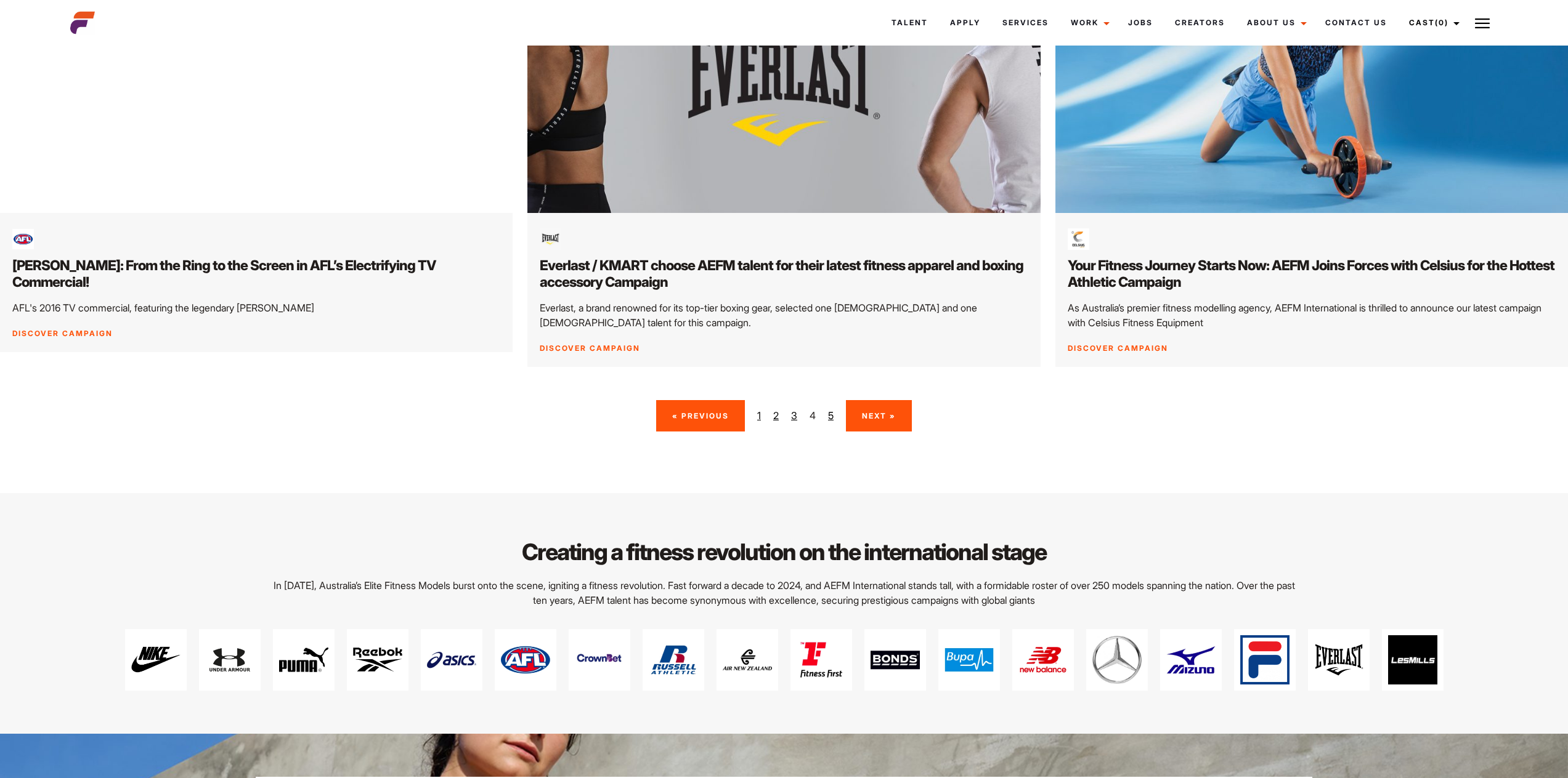
click at [867, 400] on link "Next »" at bounding box center [878, 416] width 66 height 31
